Goal: Information Seeking & Learning: Learn about a topic

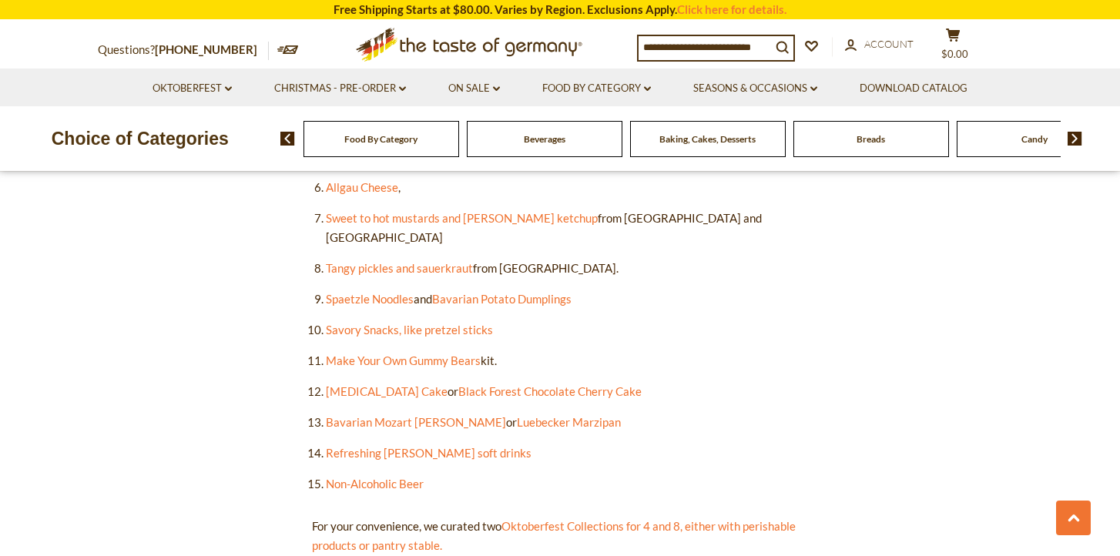
scroll to position [1071, 0]
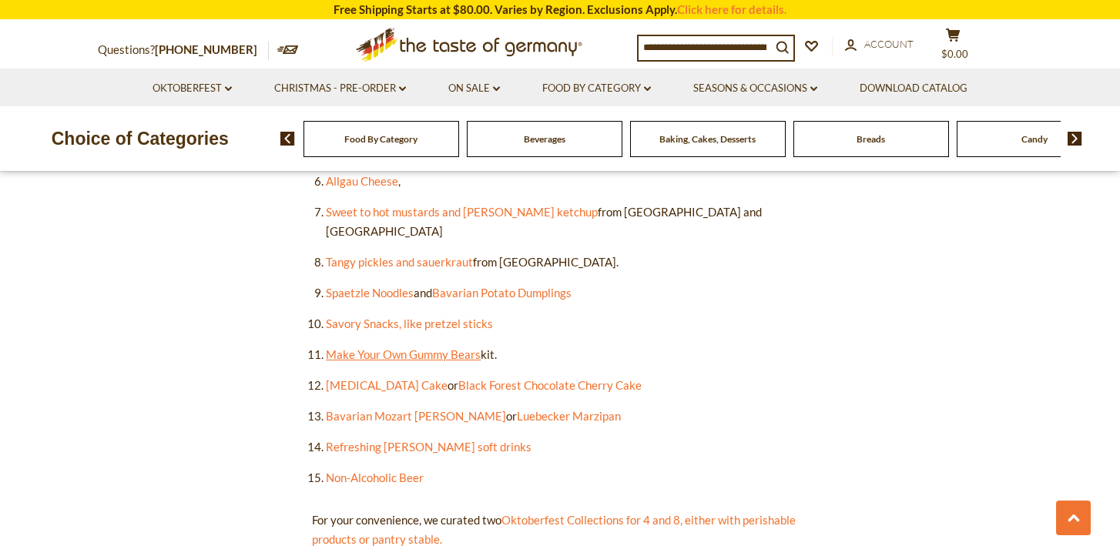
click at [431, 347] on link "Make Your Own Gummy Bears" at bounding box center [403, 354] width 155 height 14
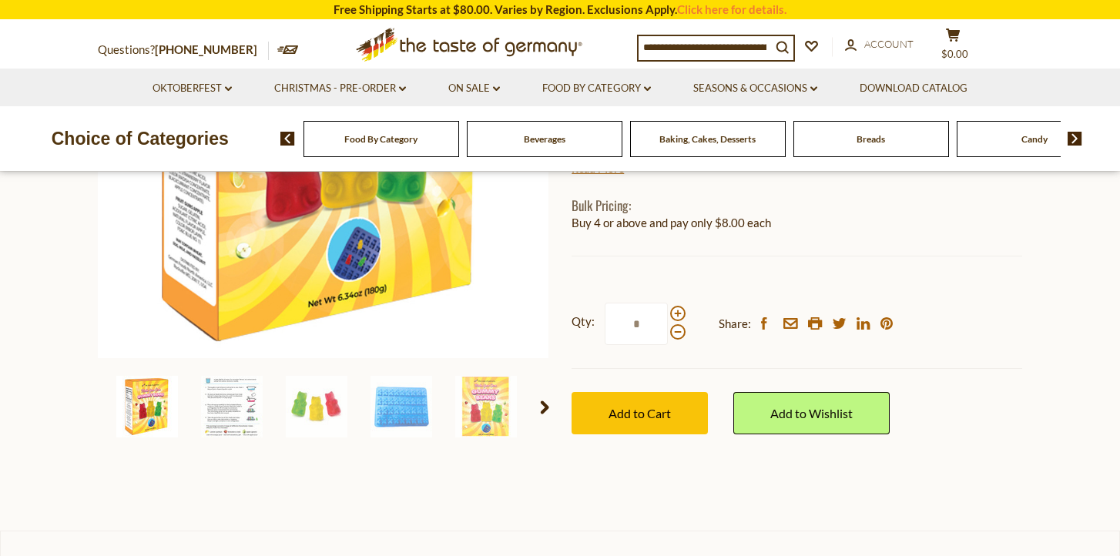
scroll to position [300, 0]
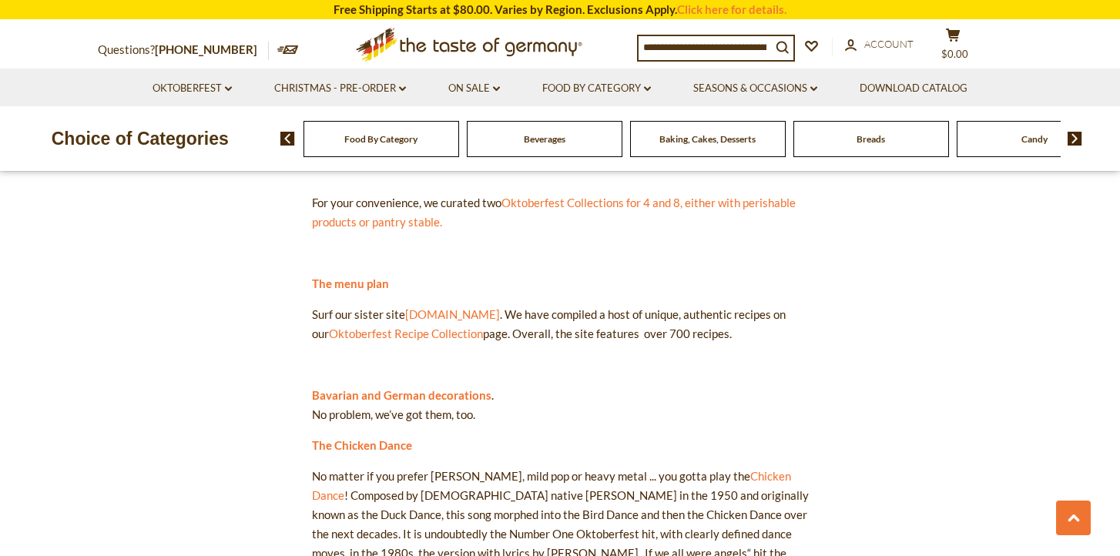
scroll to position [1390, 0]
click at [488, 306] on link "www.germanfoods.org" at bounding box center [452, 313] width 95 height 14
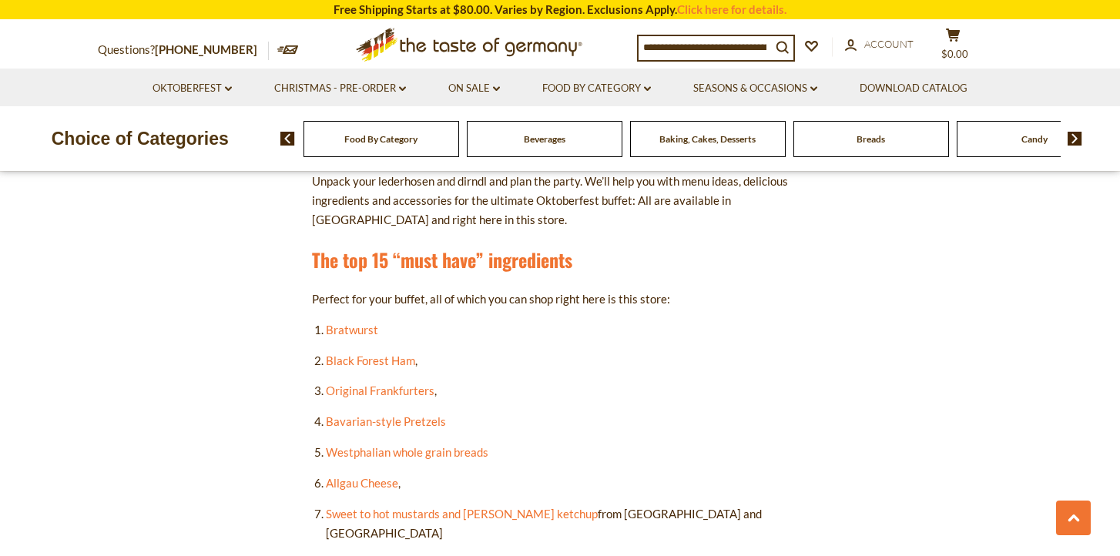
scroll to position [147, 0]
